Goal: Information Seeking & Learning: Learn about a topic

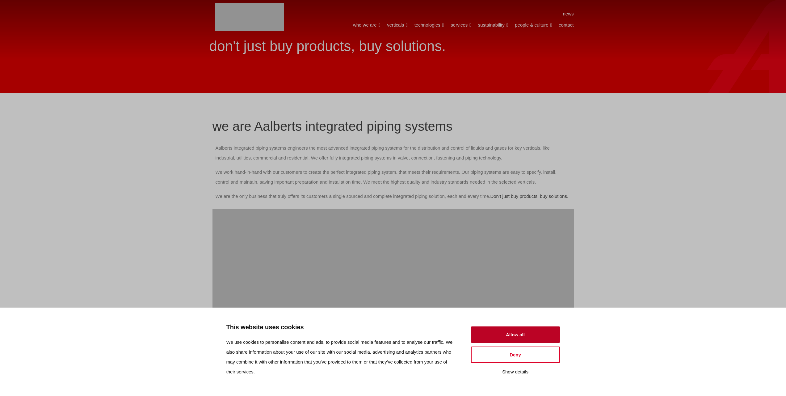
drag, startPoint x: 510, startPoint y: 326, endPoint x: 514, endPoint y: 332, distance: 6.5
click at [510, 327] on button "Allow all" at bounding box center [515, 334] width 89 height 16
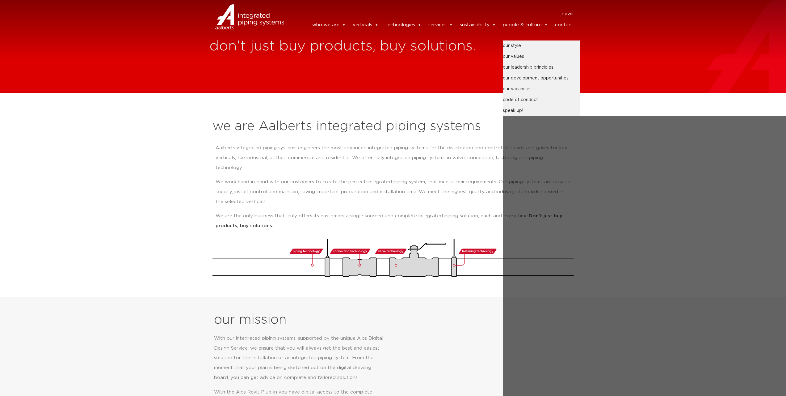
click at [548, 26] on span at bounding box center [545, 25] width 5 height 12
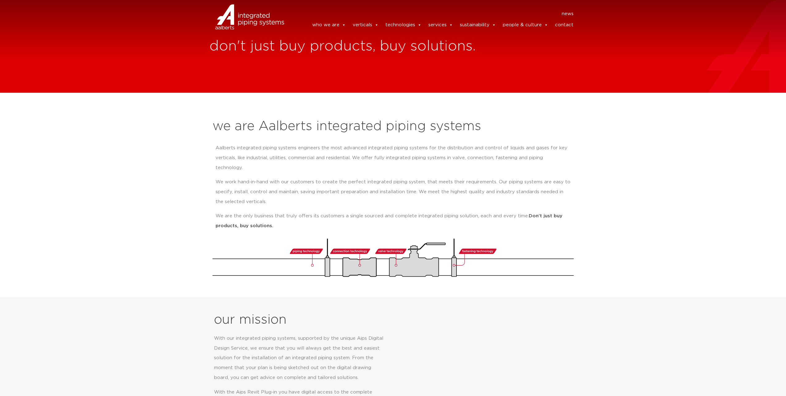
click at [532, 31] on link "people & culture" at bounding box center [525, 25] width 45 height 12
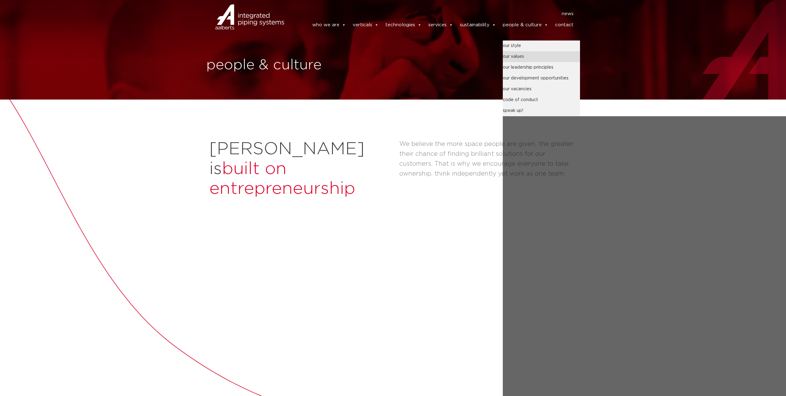
click at [515, 61] on link "our values" at bounding box center [541, 56] width 77 height 11
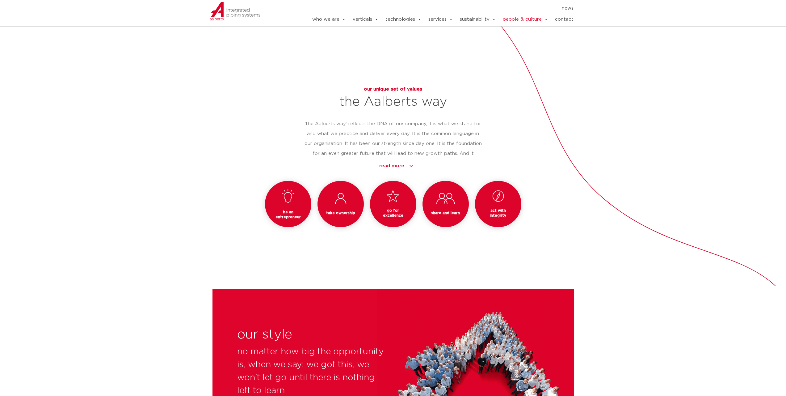
scroll to position [490, 0]
